Goal: Feedback & Contribution: Submit feedback/report problem

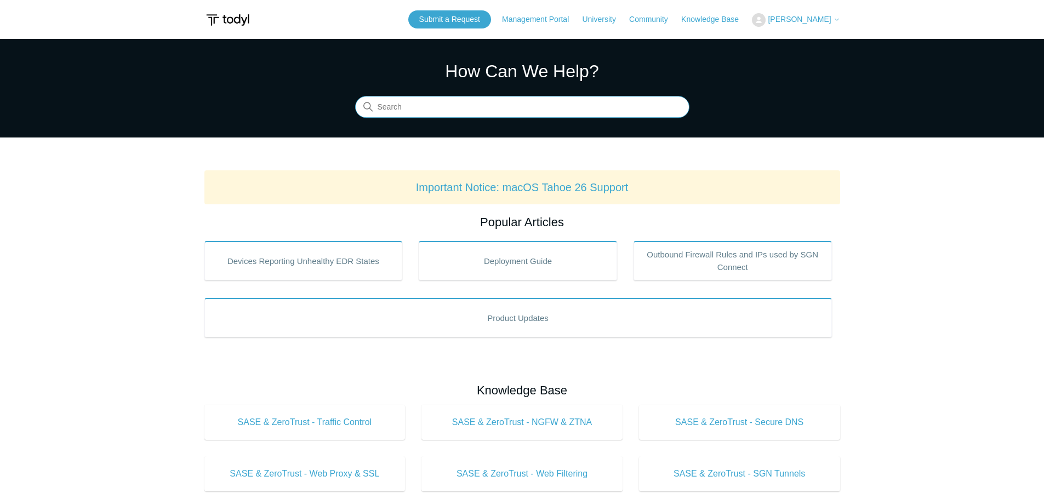
click at [443, 104] on input "Search" at bounding box center [522, 107] width 334 height 22
click at [443, 104] on input "we were unable to register this device" at bounding box center [522, 107] width 334 height 22
type input "c"
type input "sgn connect installation key err"
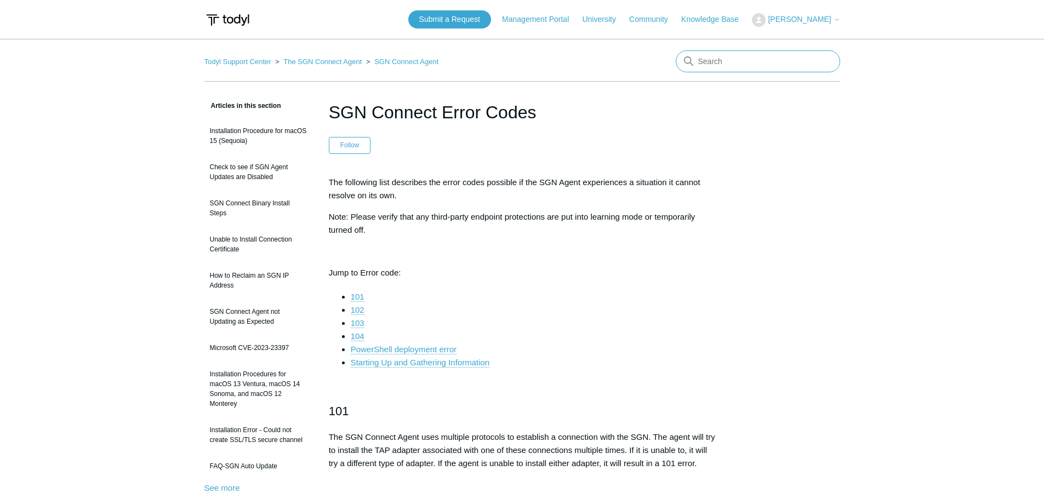
click at [754, 63] on input "Search" at bounding box center [758, 61] width 164 height 22
type input "firewall"
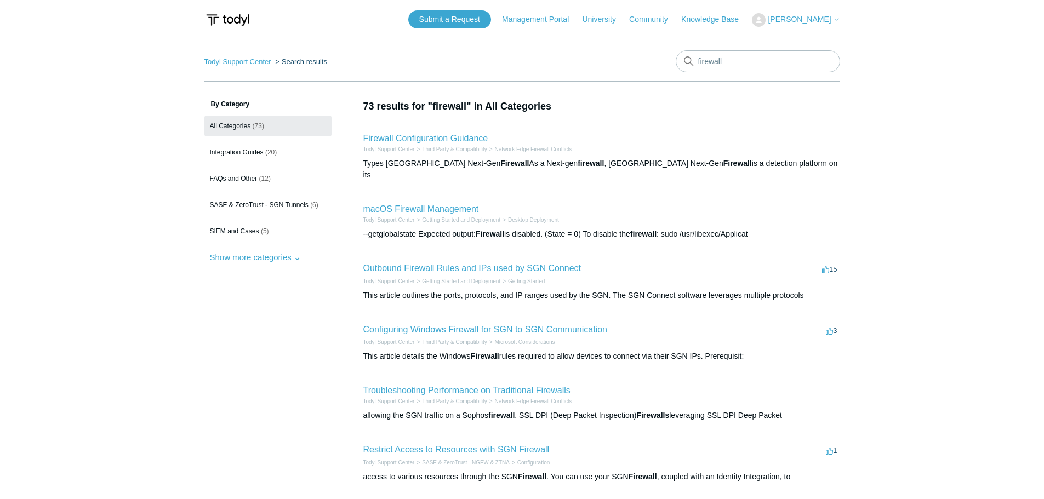
click at [477, 264] on link "Outbound Firewall Rules and IPs used by SGN Connect" at bounding box center [472, 268] width 218 height 9
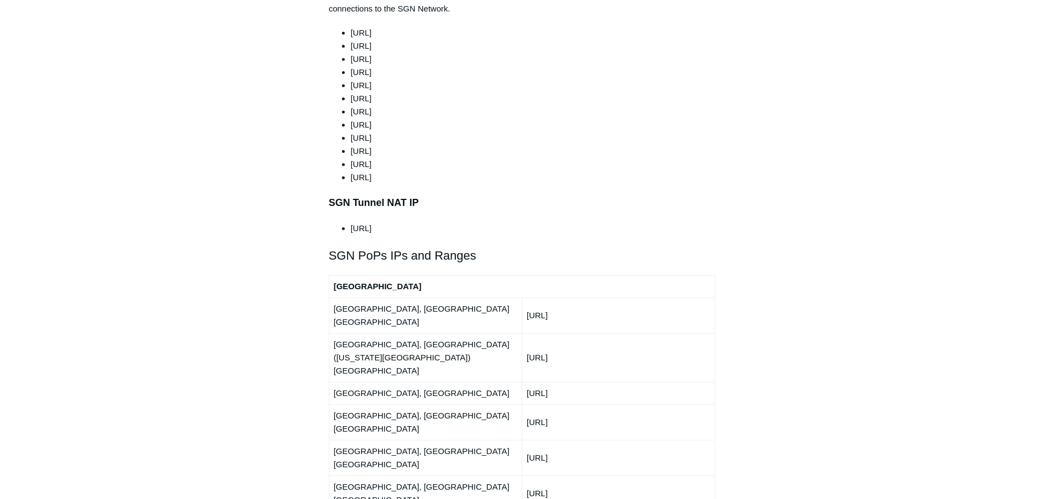
scroll to position [1151, 0]
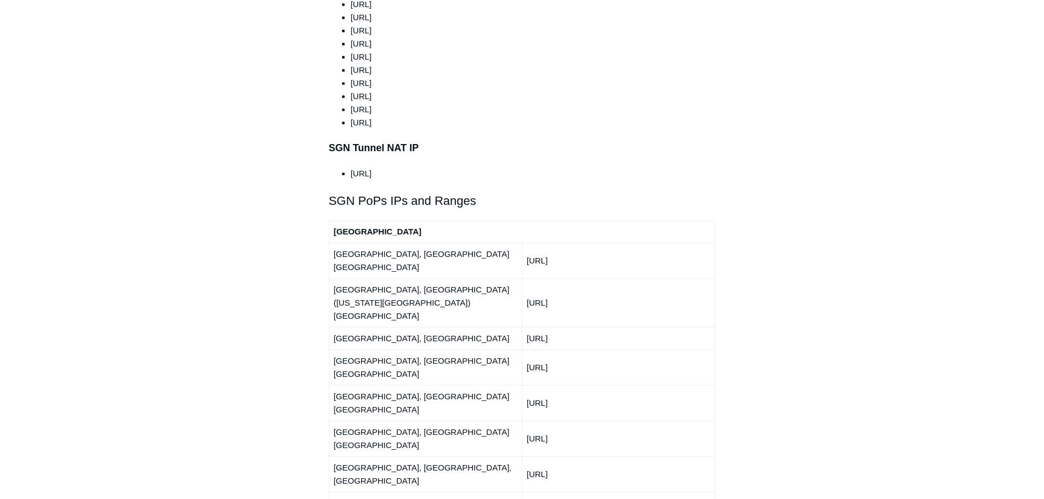
drag, startPoint x: 527, startPoint y: 228, endPoint x: 573, endPoint y: 230, distance: 46.1
click at [573, 243] on td "192.111.95.0/24" at bounding box center [618, 261] width 193 height 36
copy td "192.111.95.0"
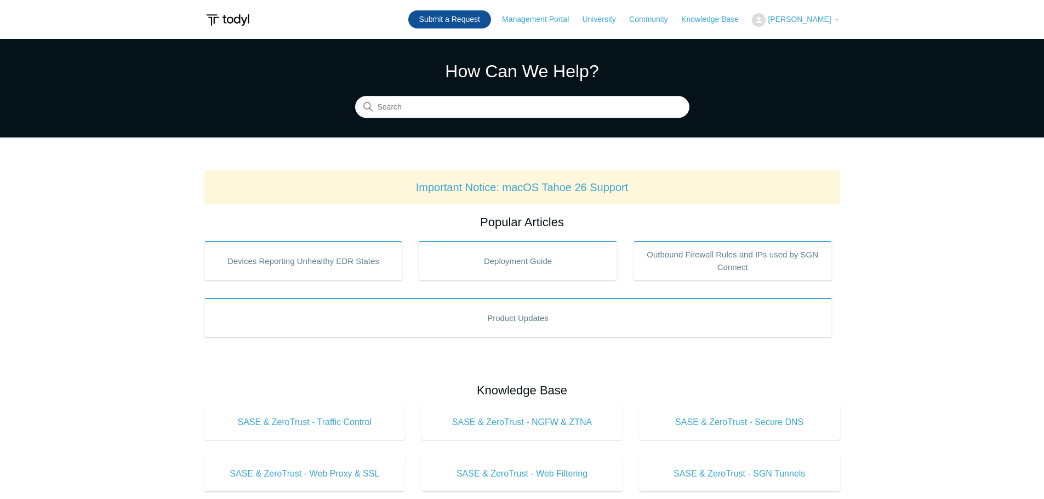
click at [491, 16] on link "Submit a Request" at bounding box center [449, 19] width 83 height 18
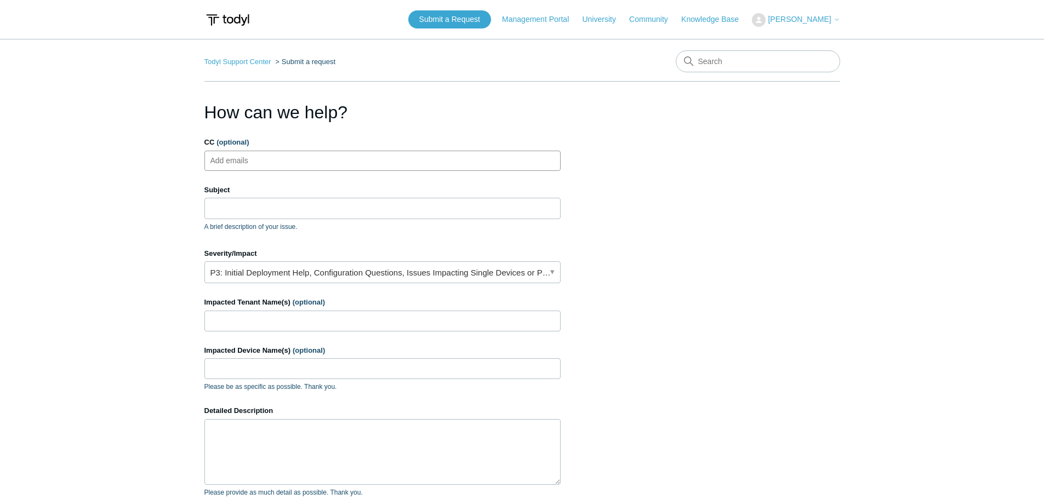
click at [331, 154] on ul "Add emails" at bounding box center [382, 161] width 356 height 20
type input "cferguson@centurygroup.net"
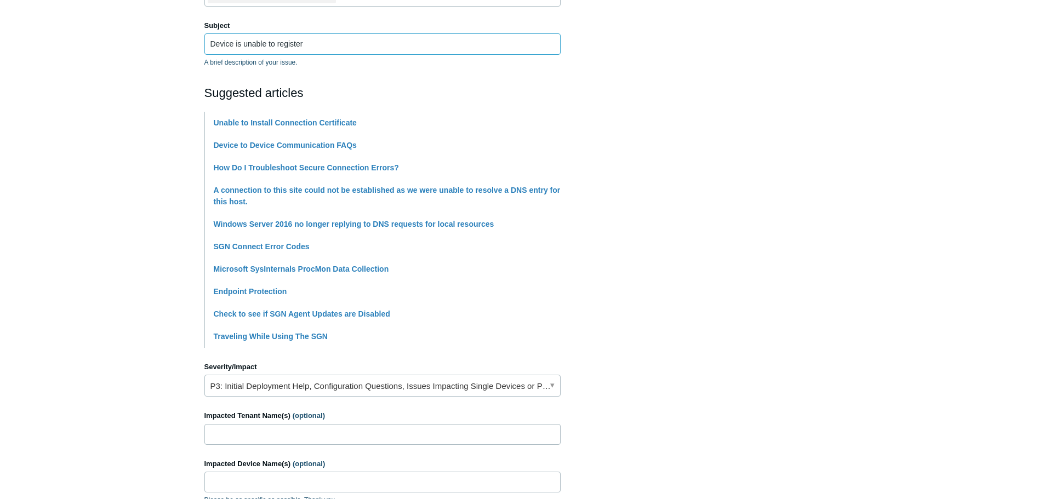
scroll to position [329, 0]
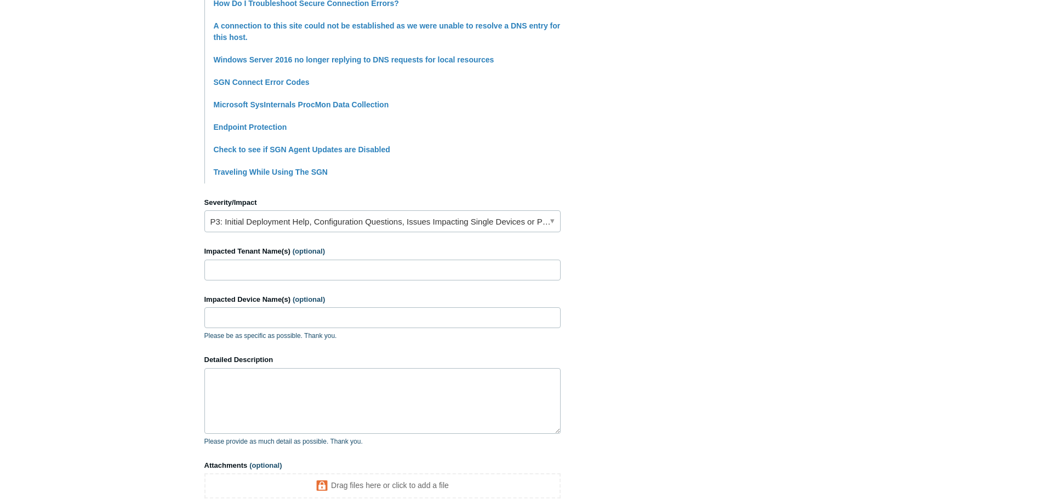
type input "Device is unable to register"
click at [256, 275] on input "Impacted Tenant Name(s) (optional)" at bounding box center [382, 270] width 356 height 21
type input "Ganek"
click at [254, 316] on input "Impacted Device Name(s) (optional)" at bounding box center [382, 317] width 356 height 21
paste input "MTWS20"
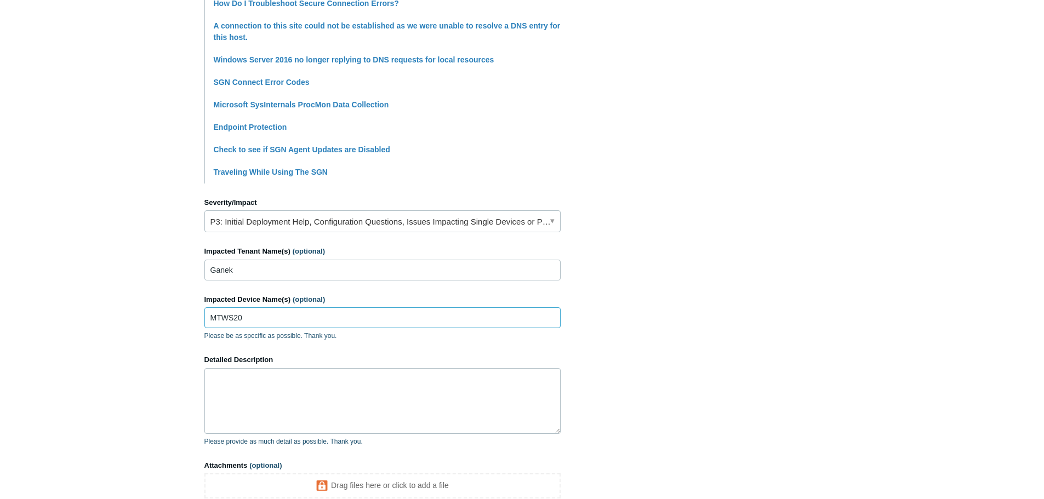
type input "MTWS20"
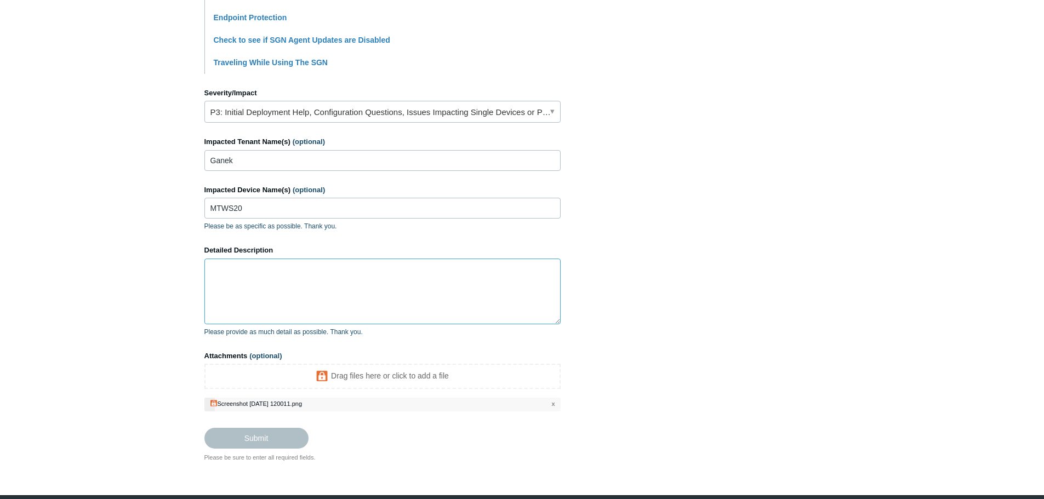
click at [299, 273] on textarea "Detailed Description" at bounding box center [382, 292] width 356 height 66
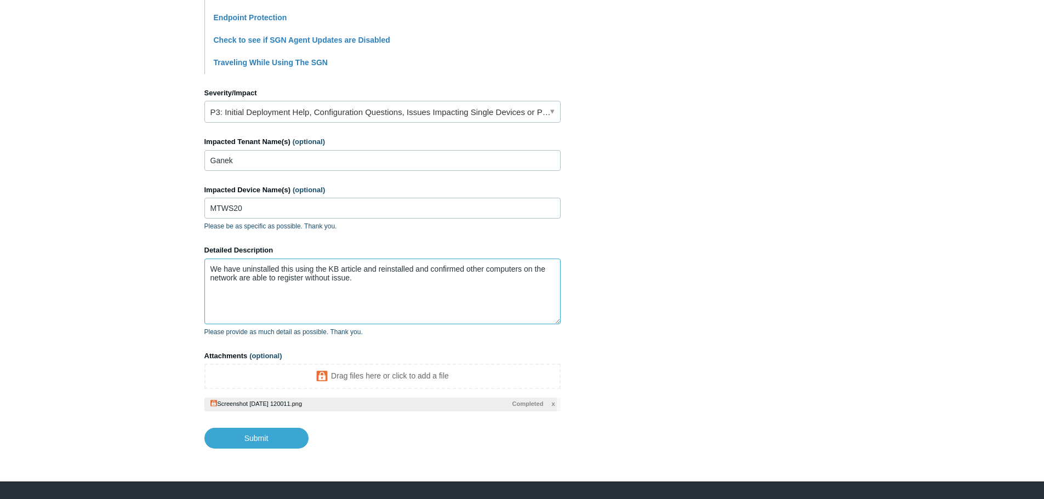
click at [384, 282] on textarea "We have uninstalled this using the KB article and reinstalled and confirmed oth…" at bounding box center [382, 292] width 356 height 66
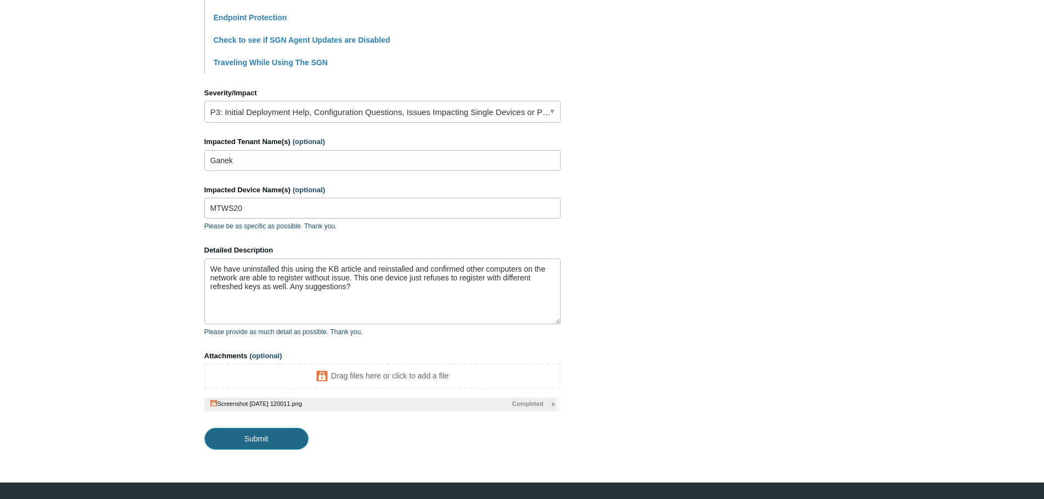
click at [270, 444] on input "Submit" at bounding box center [256, 439] width 104 height 22
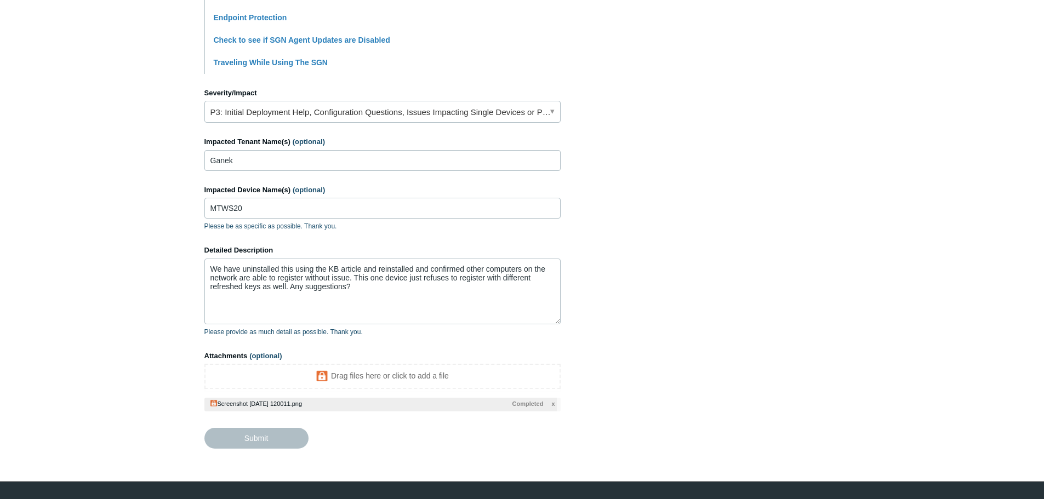
type textarea "We have uninstalled this using the KB article and reinstalled and confirmed oth…"
